Goal: Task Accomplishment & Management: Manage account settings

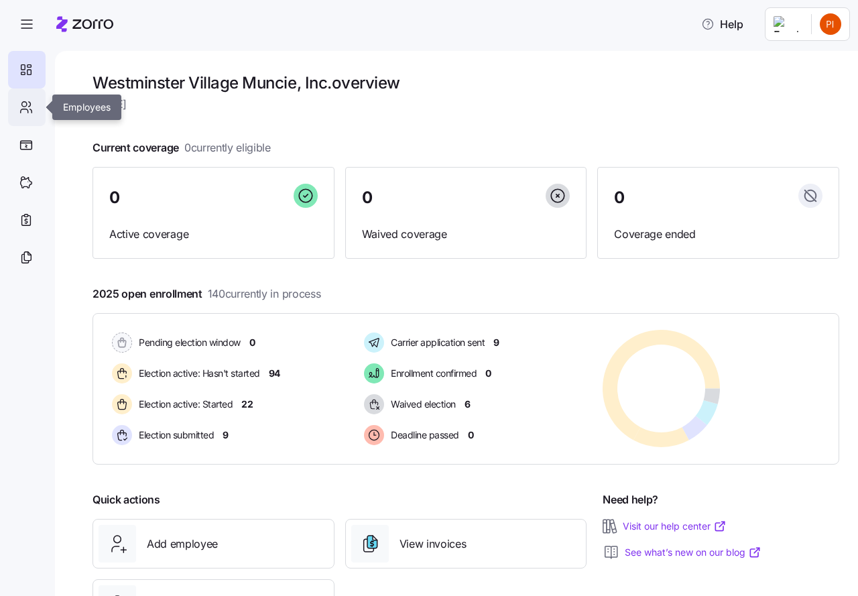
click at [24, 104] on icon at bounding box center [26, 107] width 15 height 16
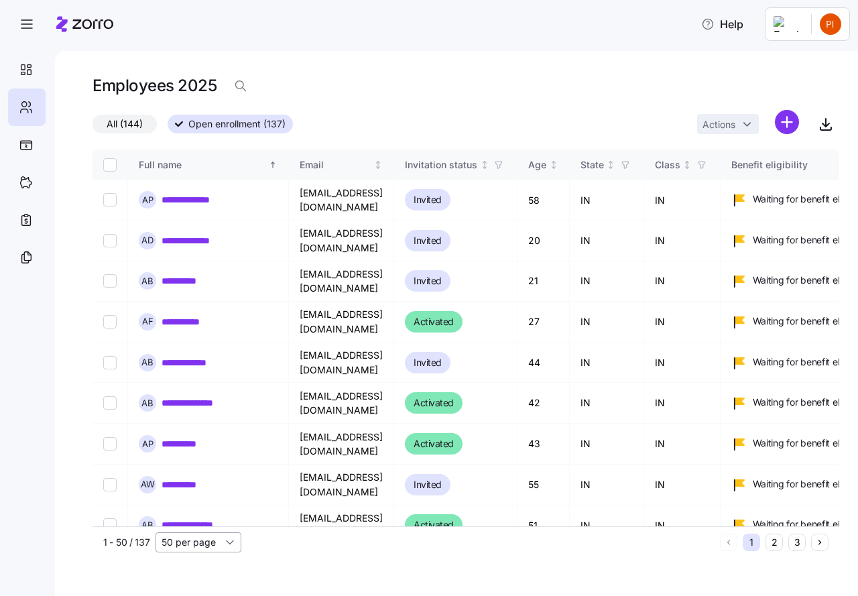
click at [229, 542] on input "50 per page" at bounding box center [199, 542] width 86 height 20
click at [214, 512] on span "150 per page" at bounding box center [195, 511] width 58 height 15
type input "150 per page"
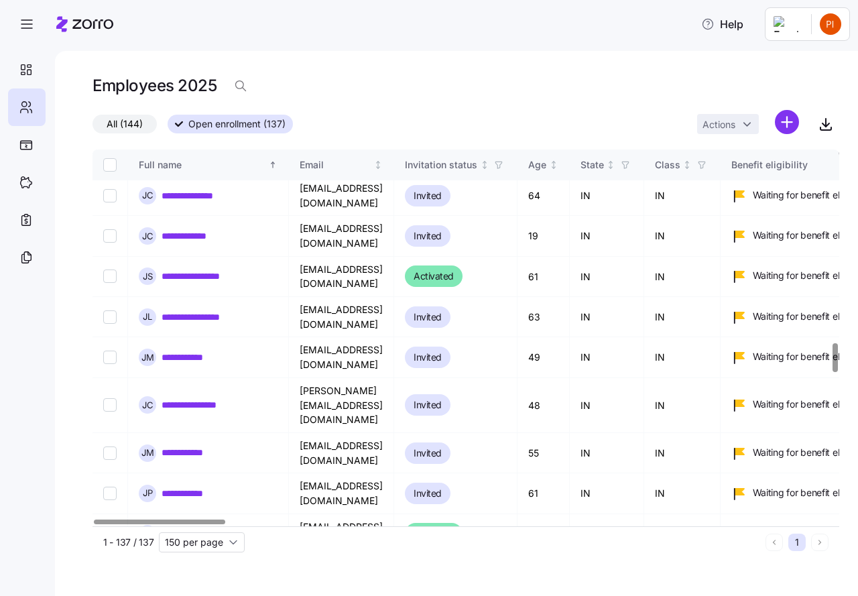
scroll to position [2481, 0]
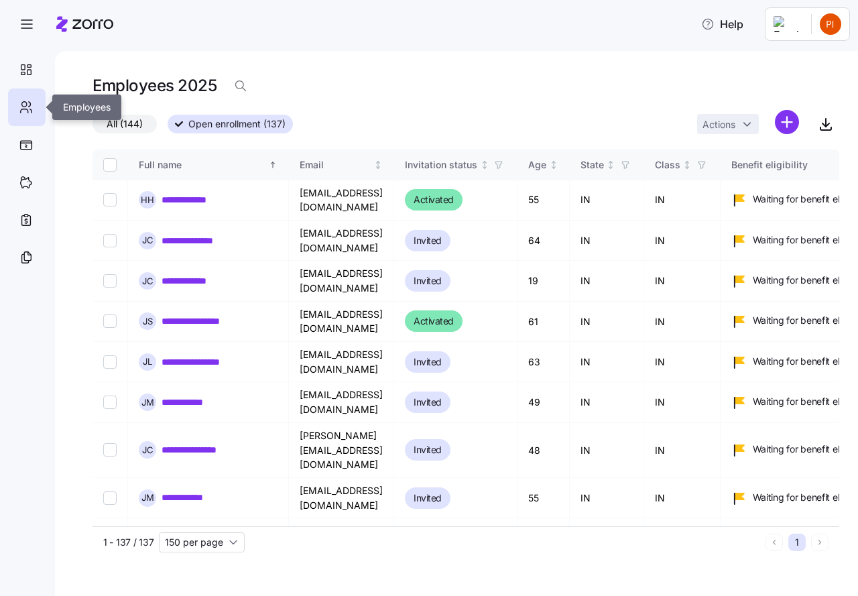
click at [25, 109] on icon at bounding box center [26, 107] width 15 height 16
click at [27, 66] on icon at bounding box center [29, 66] width 4 height 3
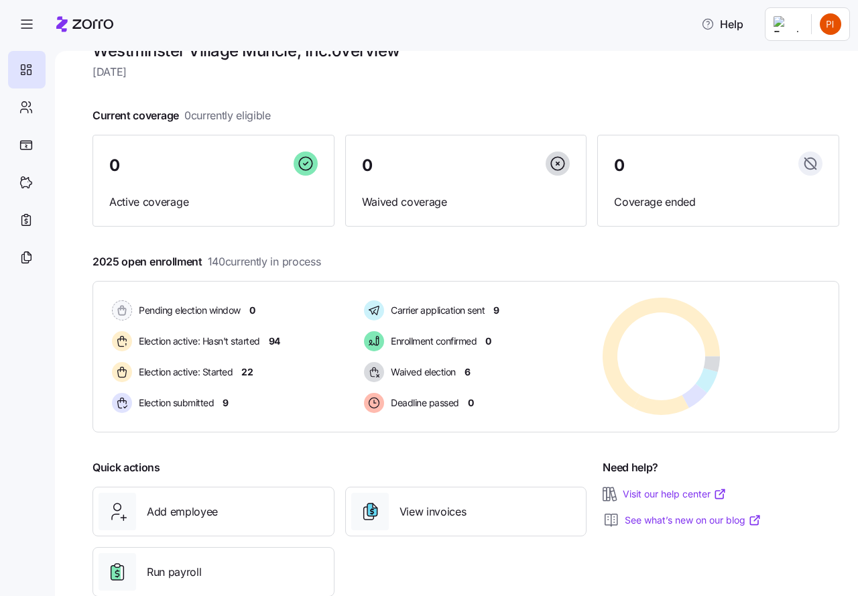
scroll to position [32, 0]
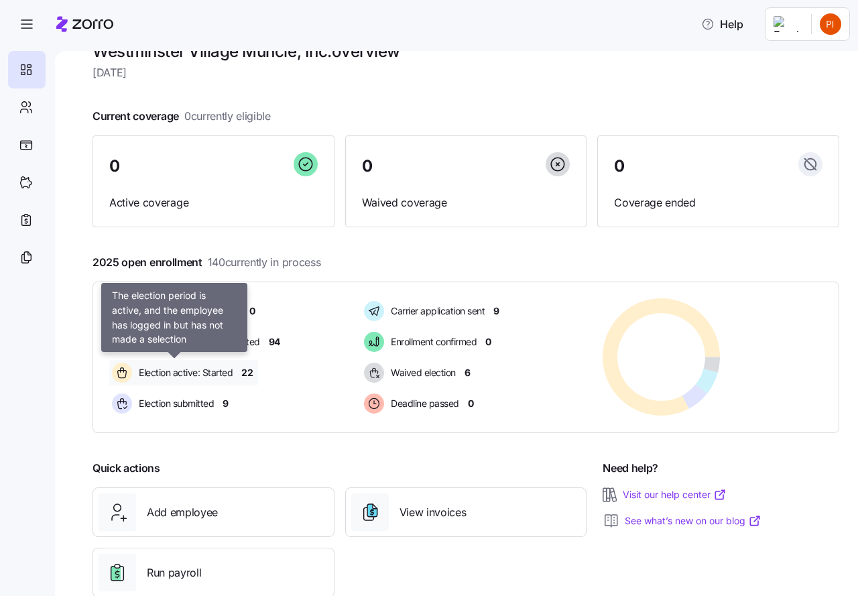
click at [176, 373] on span "Election active: Started" at bounding box center [184, 372] width 98 height 13
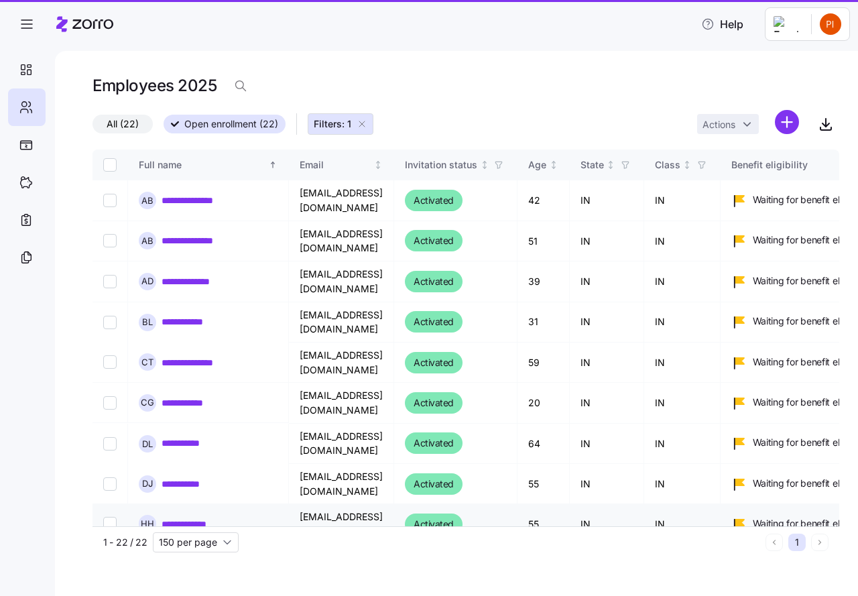
type input "50 per page"
drag, startPoint x: 361, startPoint y: 121, endPoint x: 48, endPoint y: 63, distance: 319.1
click at [361, 121] on icon "button" at bounding box center [362, 124] width 11 height 11
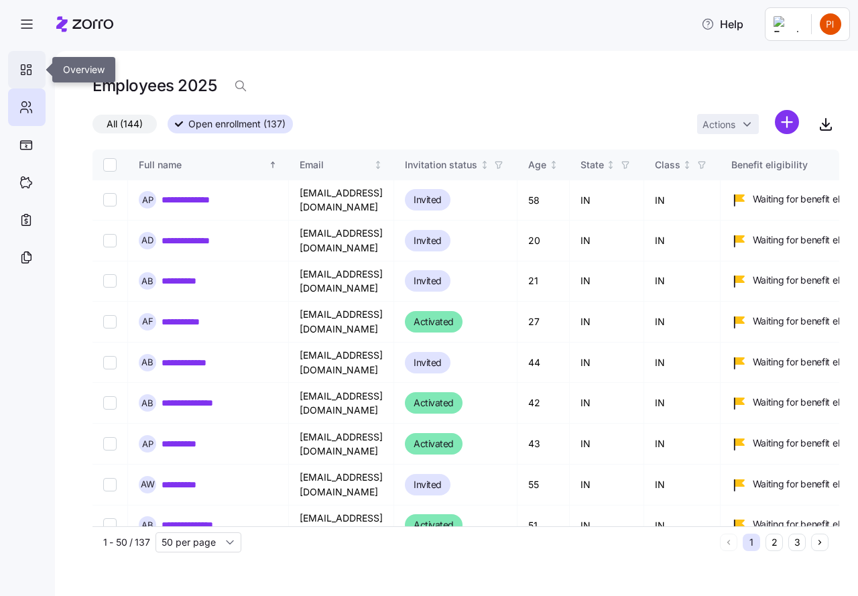
click at [30, 69] on icon at bounding box center [26, 70] width 15 height 16
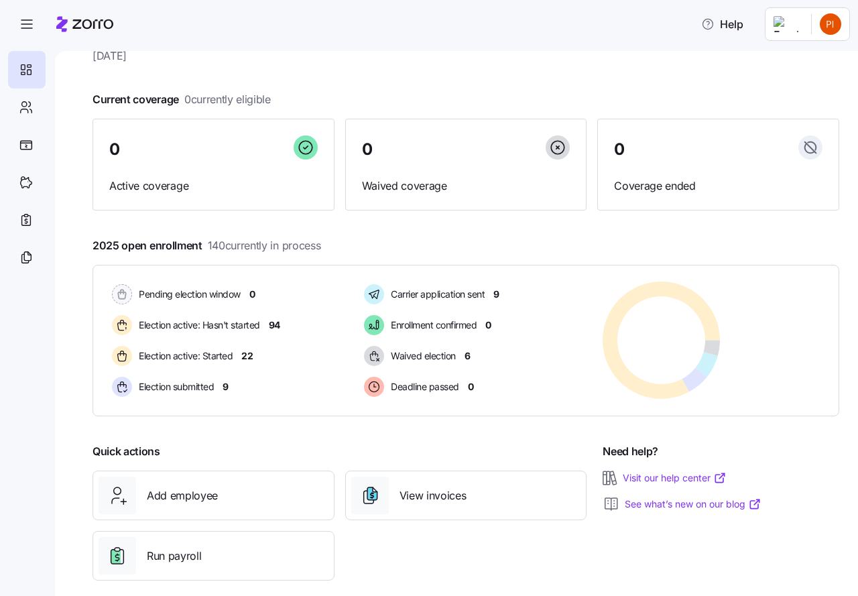
scroll to position [65, 0]
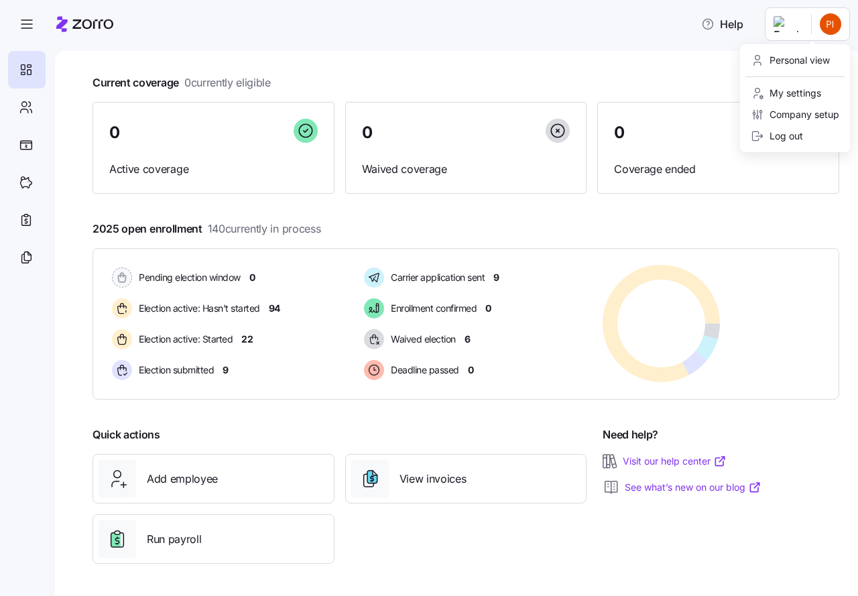
click at [830, 27] on html "Help Westminster Village Muncie, Inc. overview Thursday, September 4 Current co…" at bounding box center [429, 294] width 858 height 588
click at [781, 134] on div "Log out" at bounding box center [777, 136] width 52 height 15
